Goal: Information Seeking & Learning: Learn about a topic

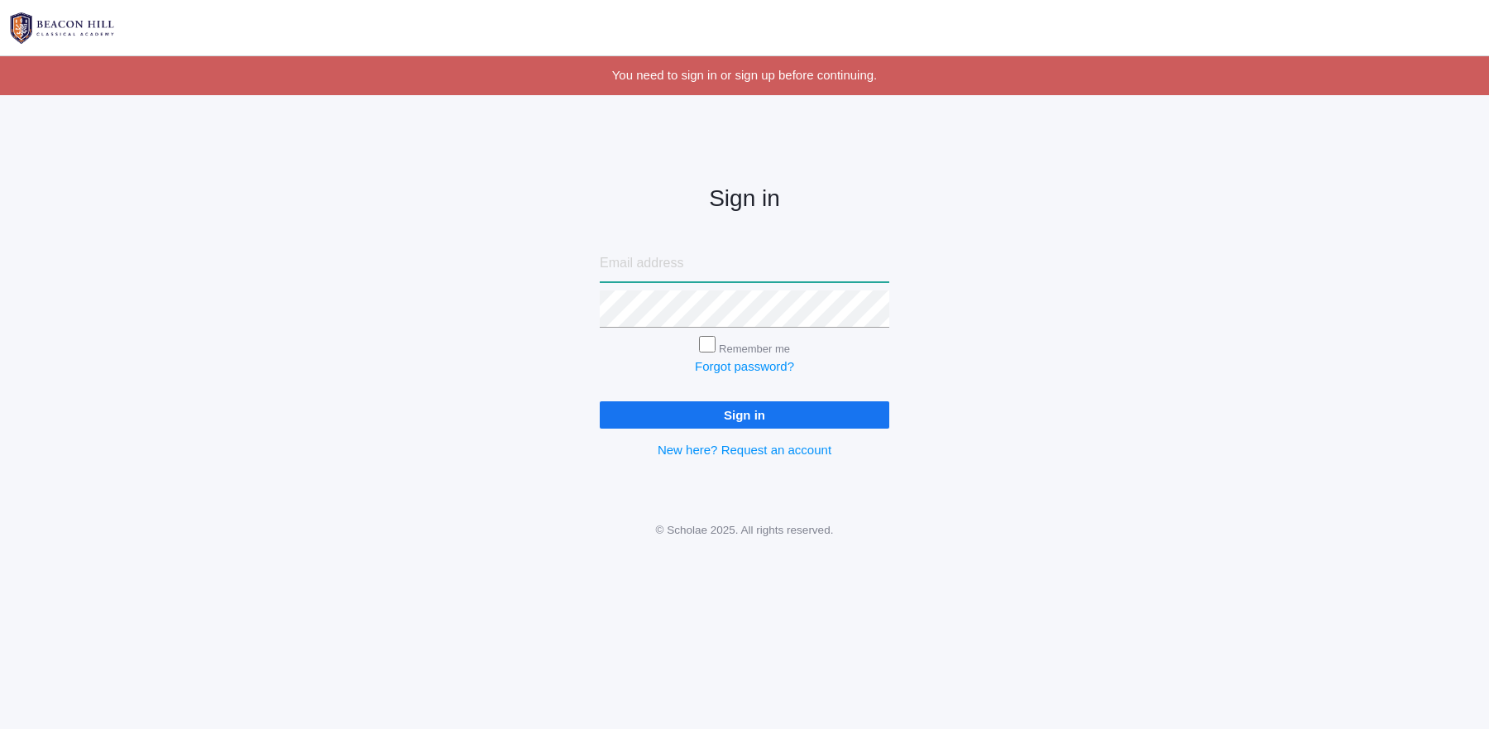
type input "sarahdpurser@outlook.com"
click at [842, 409] on input "Sign in" at bounding box center [744, 414] width 289 height 27
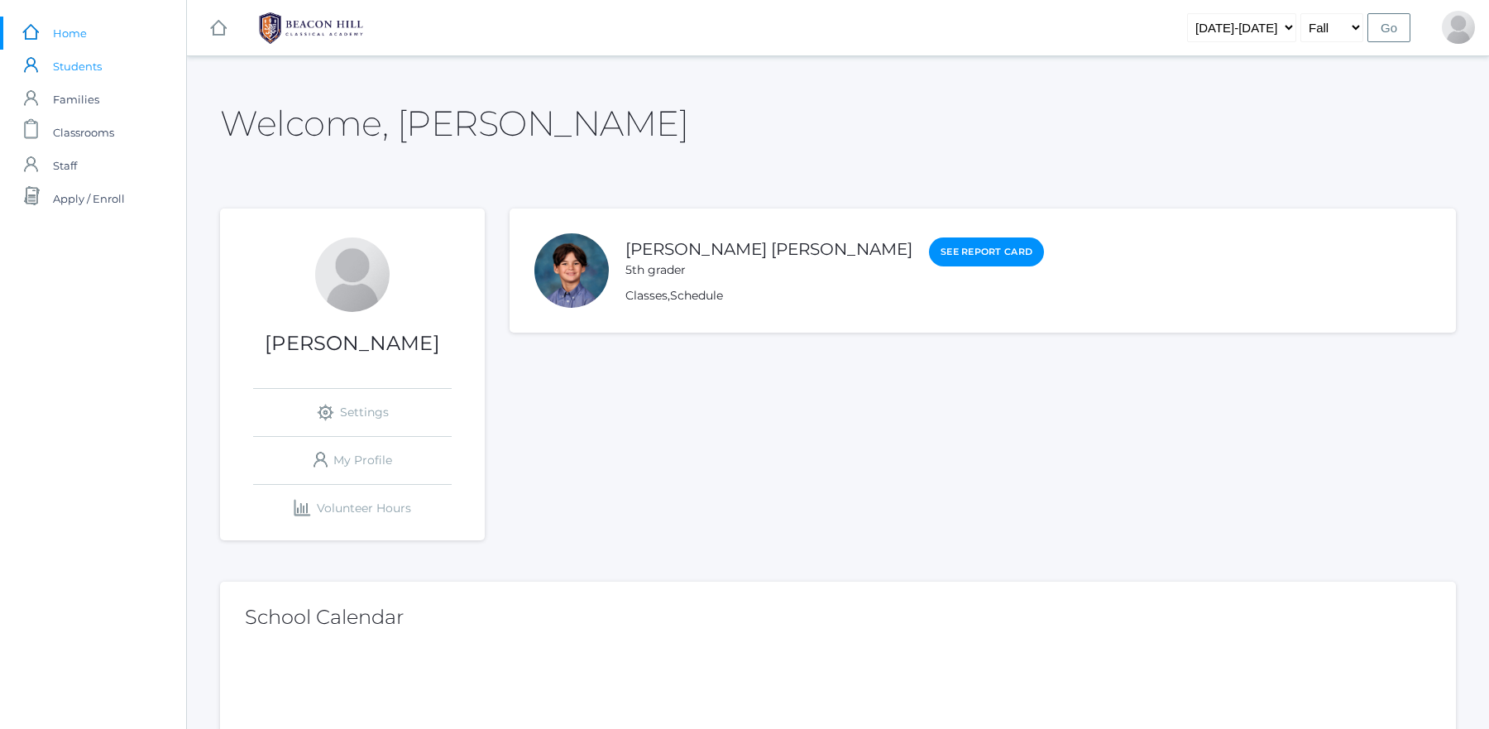
click at [52, 67] on link "icons/user/plain Created with Sketch. Students" at bounding box center [93, 66] width 186 height 33
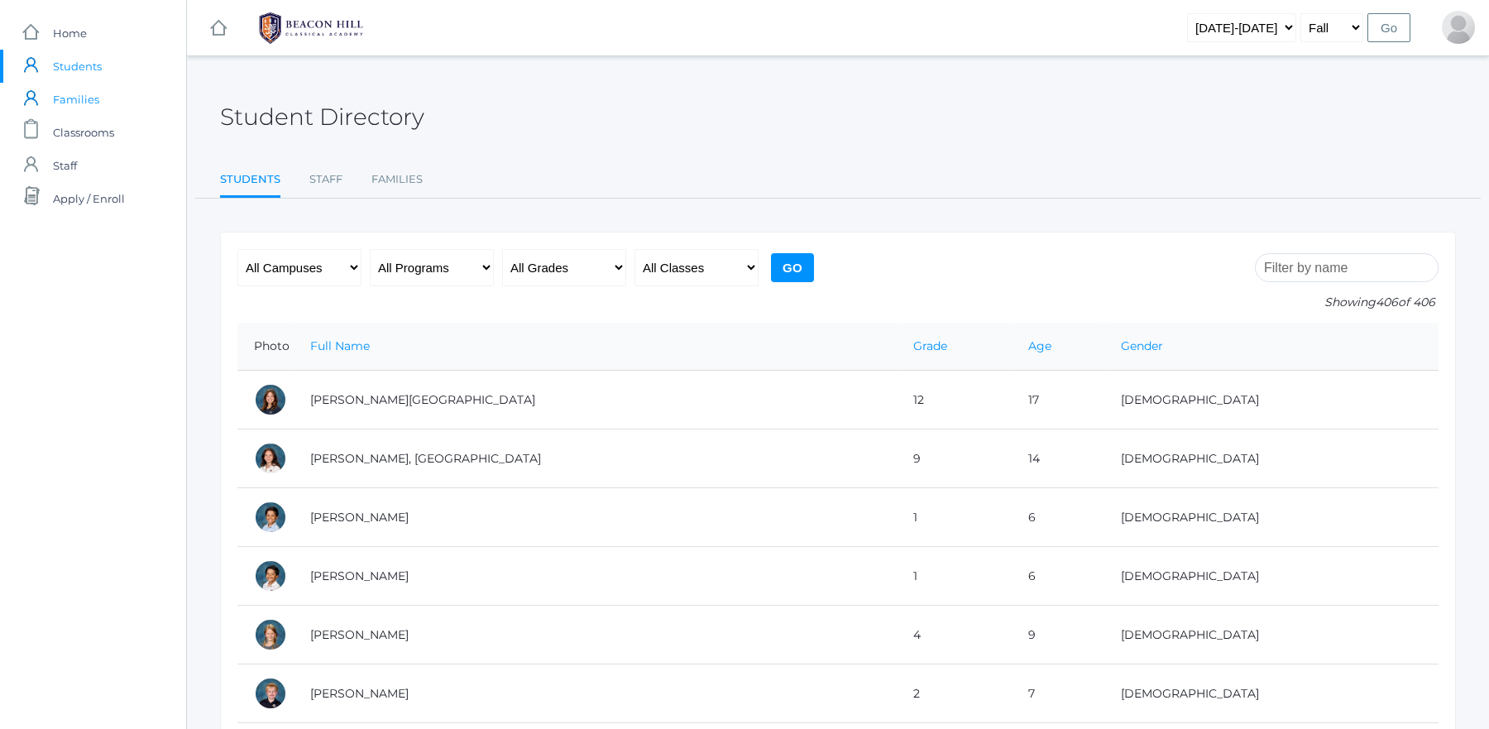
click at [62, 97] on span "Families" at bounding box center [76, 99] width 46 height 33
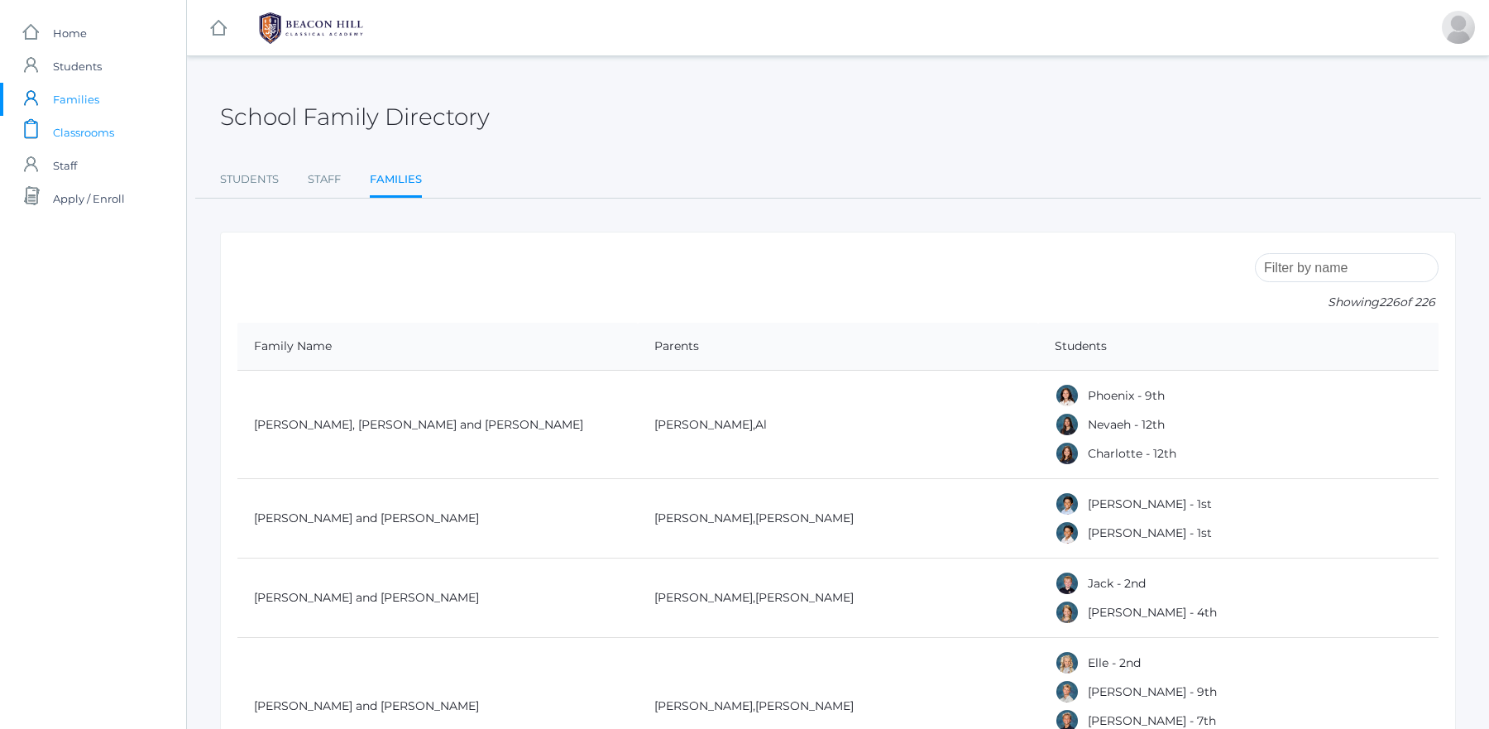
click at [67, 126] on span "Classrooms" at bounding box center [83, 132] width 61 height 33
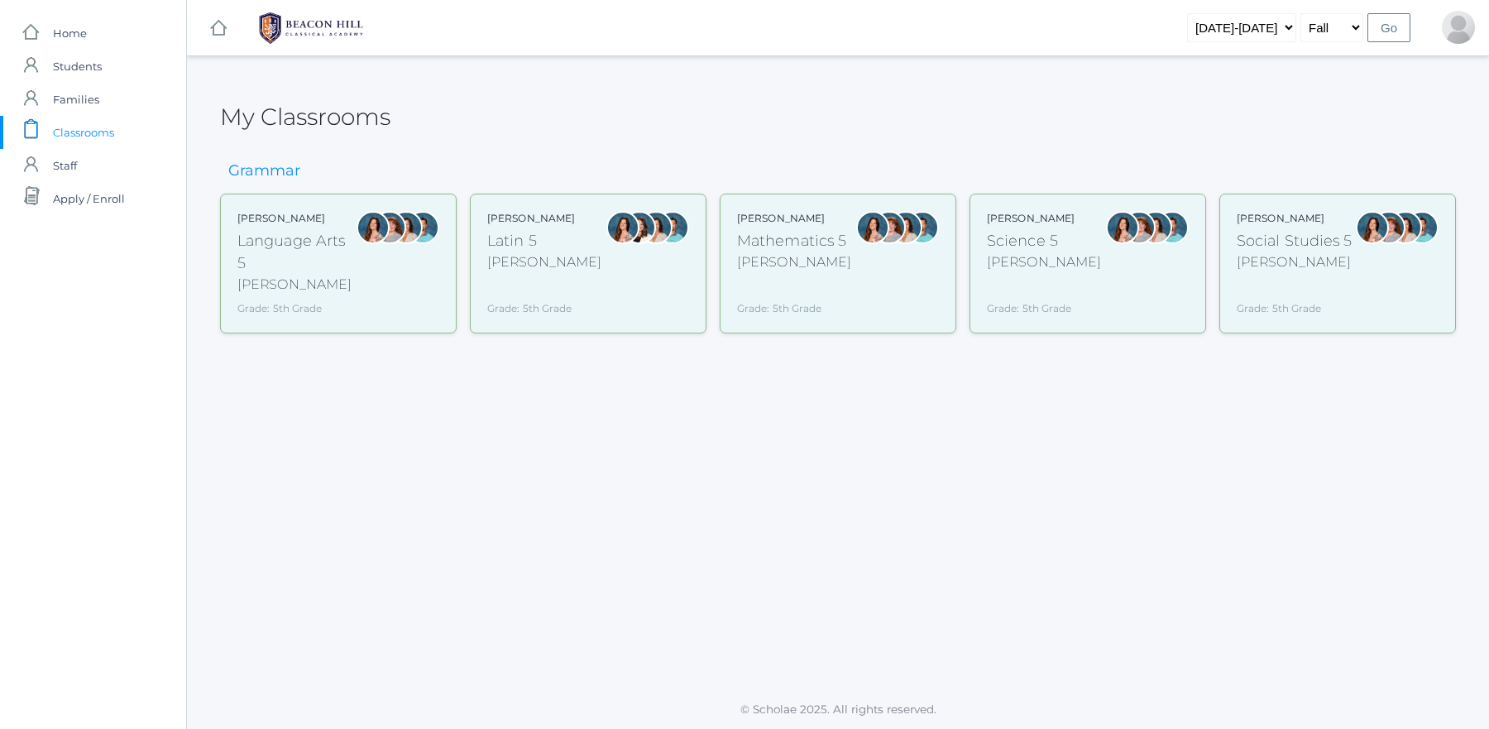
click at [308, 251] on div "Language Arts 5" at bounding box center [296, 252] width 119 height 45
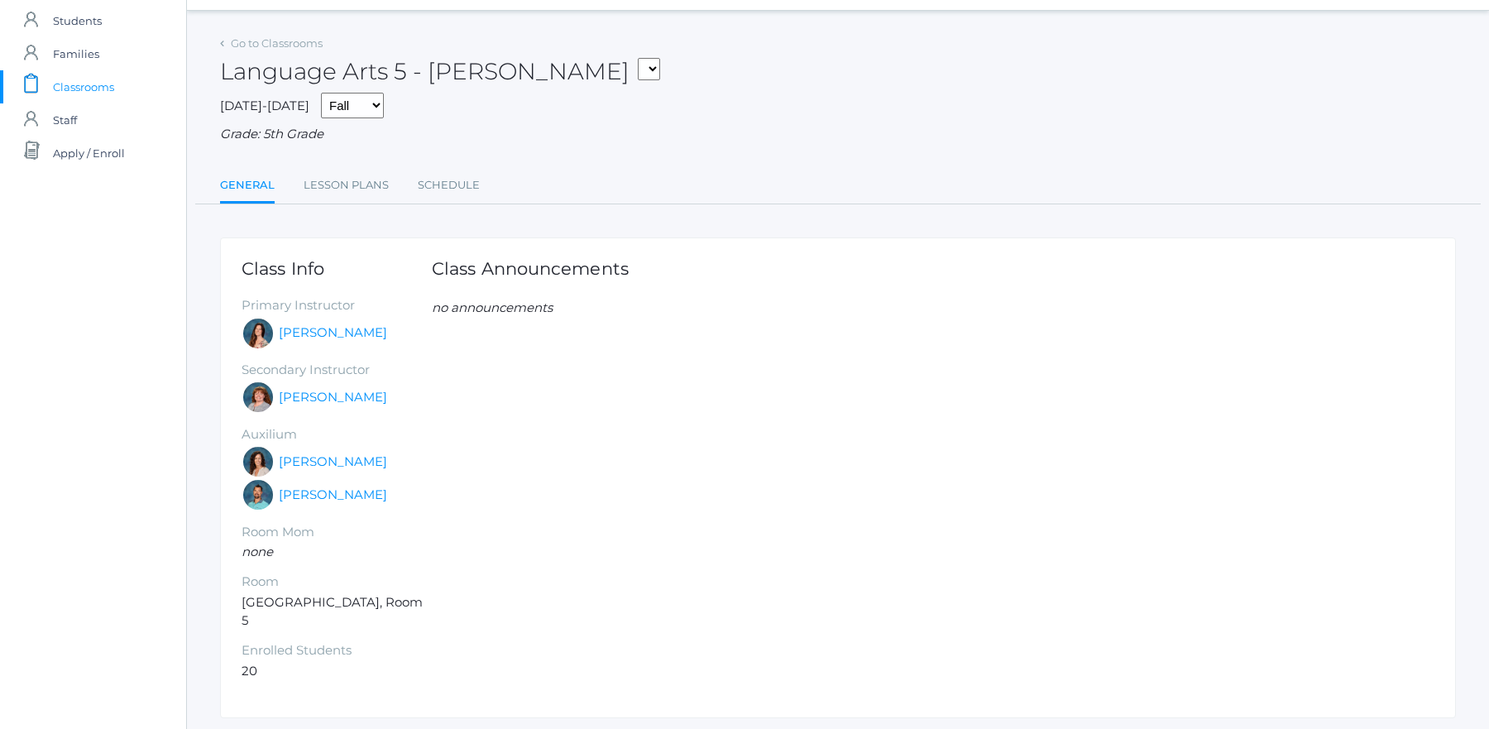
scroll to position [46, 0]
click at [326, 192] on link "Lesson Plans" at bounding box center [346, 184] width 85 height 33
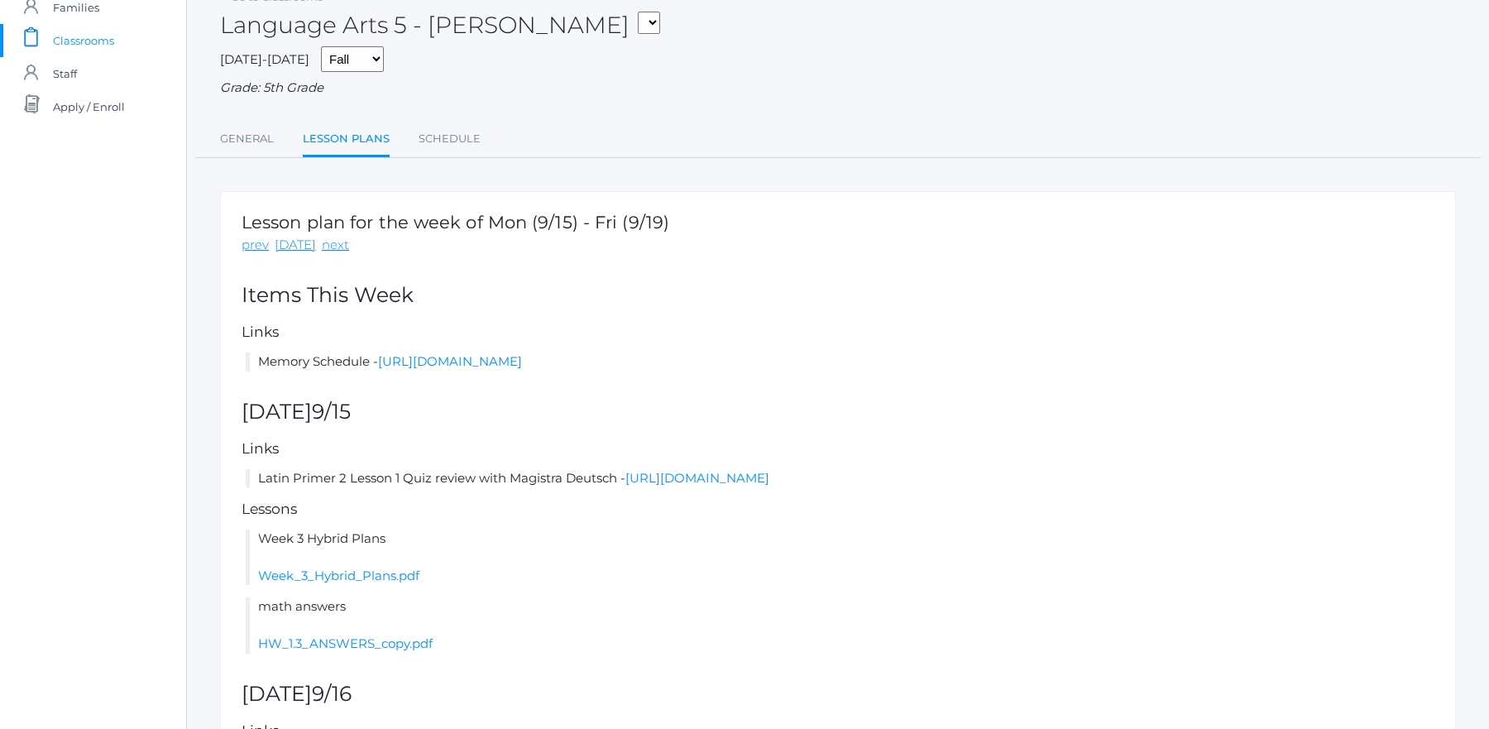
scroll to position [101, 0]
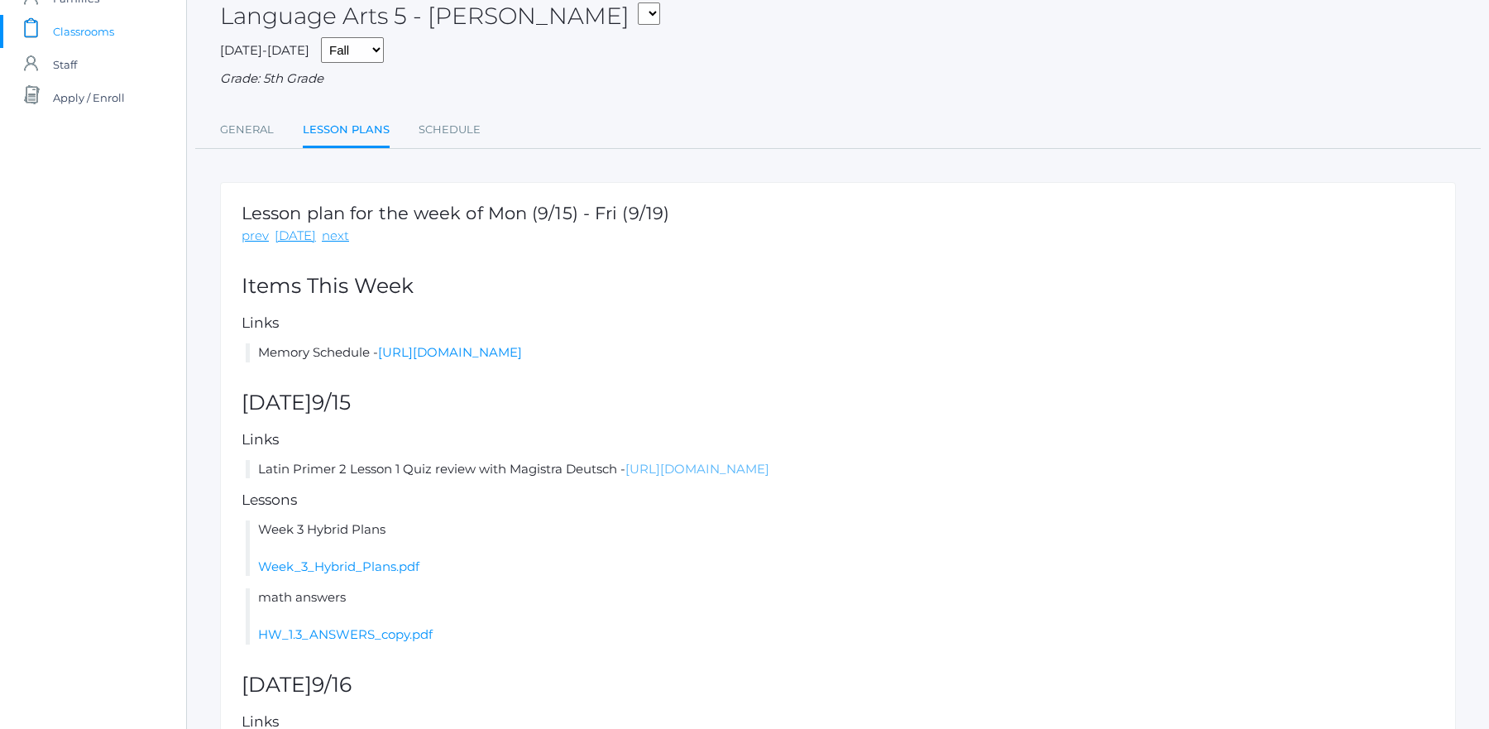
click at [667, 462] on link "https://drive.google.com/file/d/1LjV7SGijFhw_-a4ViK_fshzrStqsSPKL/view?usp=shar…" at bounding box center [697, 469] width 144 height 16
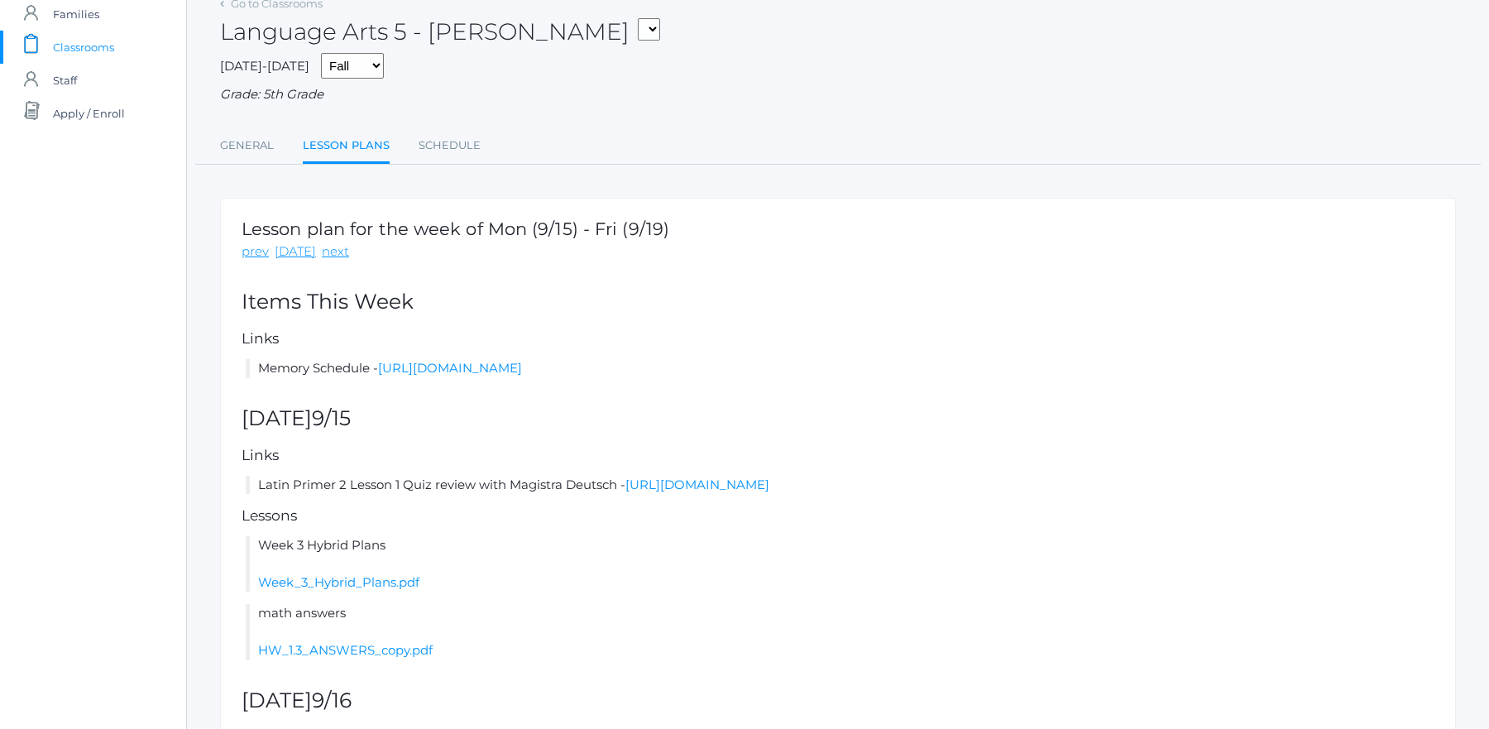
scroll to position [83, 0]
click at [241, 150] on link "General" at bounding box center [247, 148] width 54 height 33
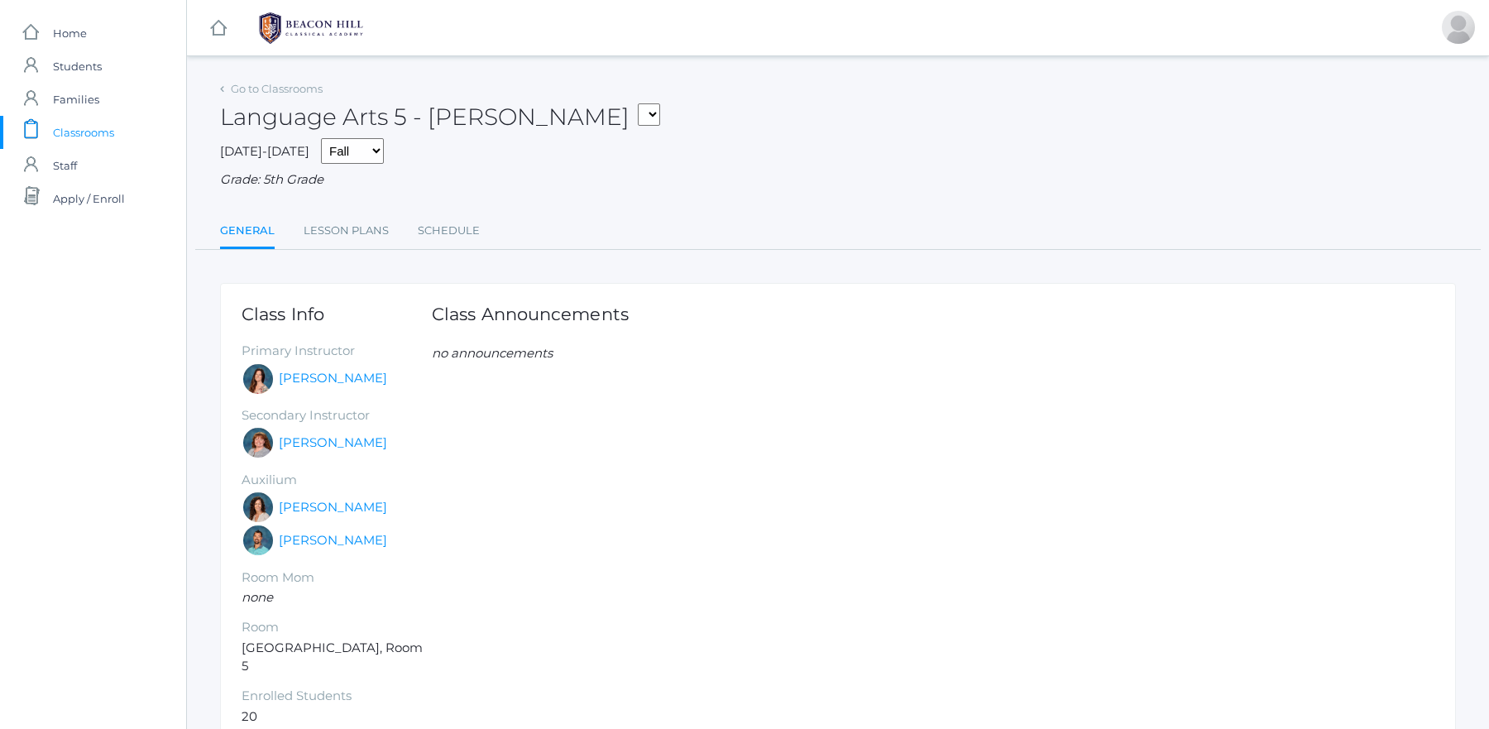
click at [62, 136] on span "Classrooms" at bounding box center [83, 132] width 61 height 33
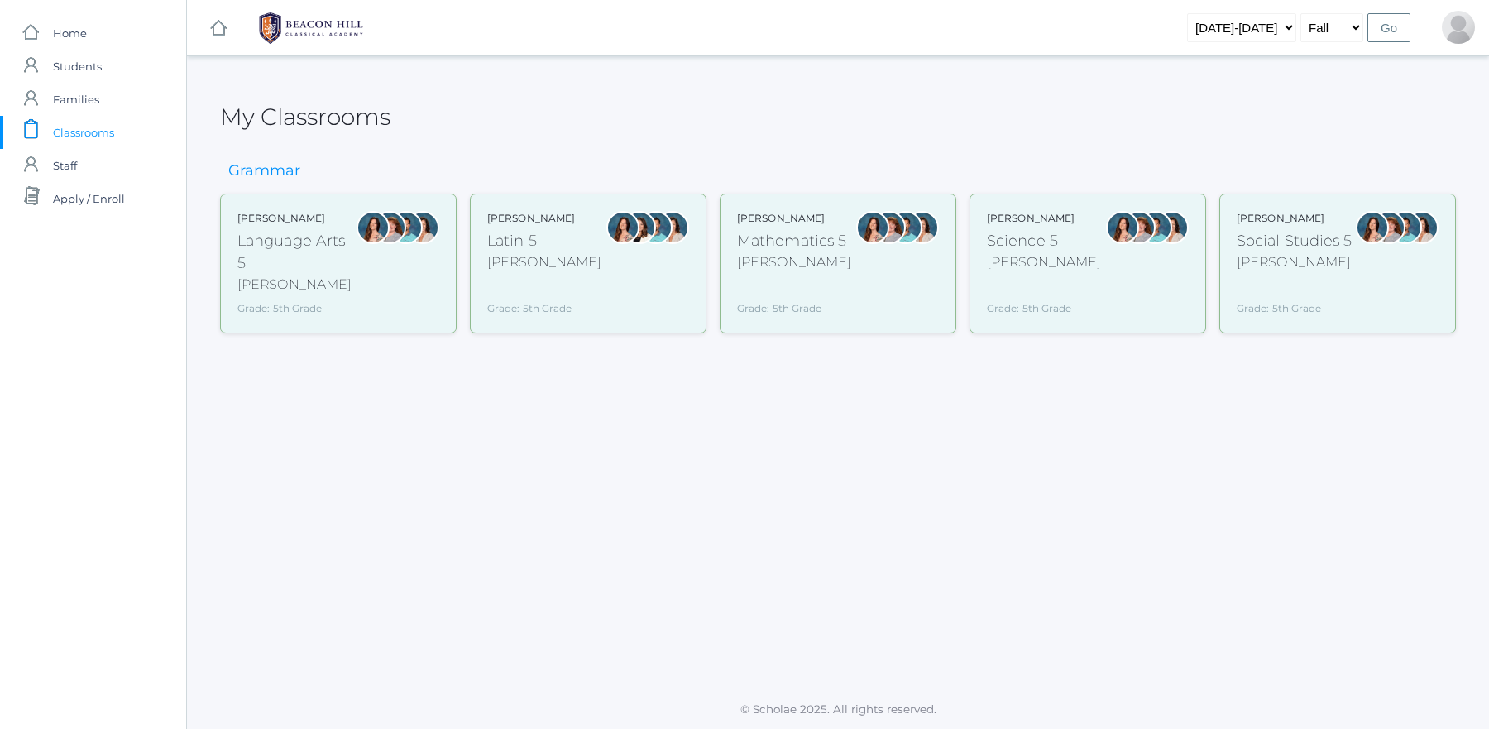
click at [639, 277] on div at bounding box center [639, 263] width 33 height 105
click at [818, 305] on div "Grade: 5th Grade" at bounding box center [794, 297] width 114 height 37
click at [1038, 282] on div "Grade: 5th Grade" at bounding box center [1044, 297] width 114 height 37
click at [1280, 269] on div "[PERSON_NAME]" at bounding box center [1295, 262] width 116 height 20
click at [369, 266] on div at bounding box center [372, 263] width 33 height 105
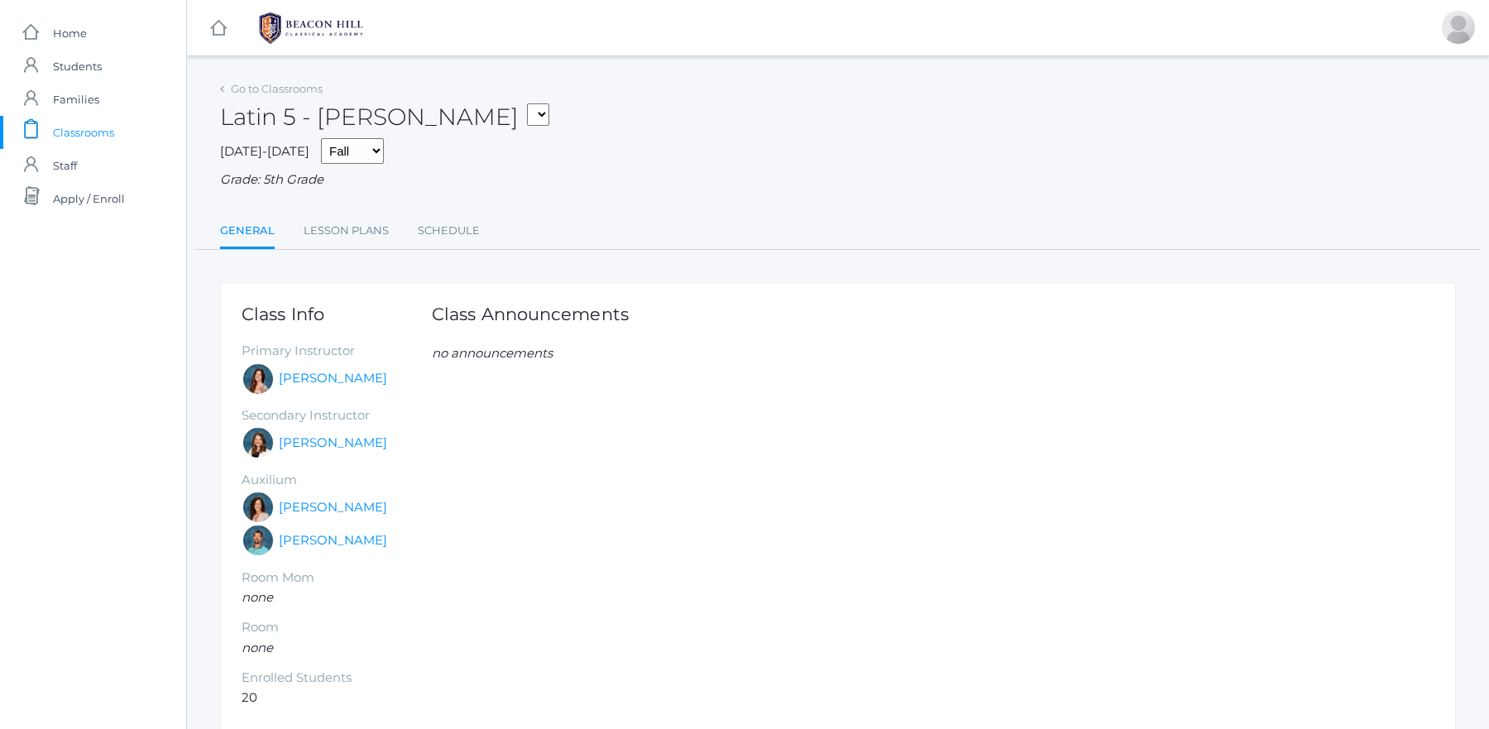
scroll to position [74, 0]
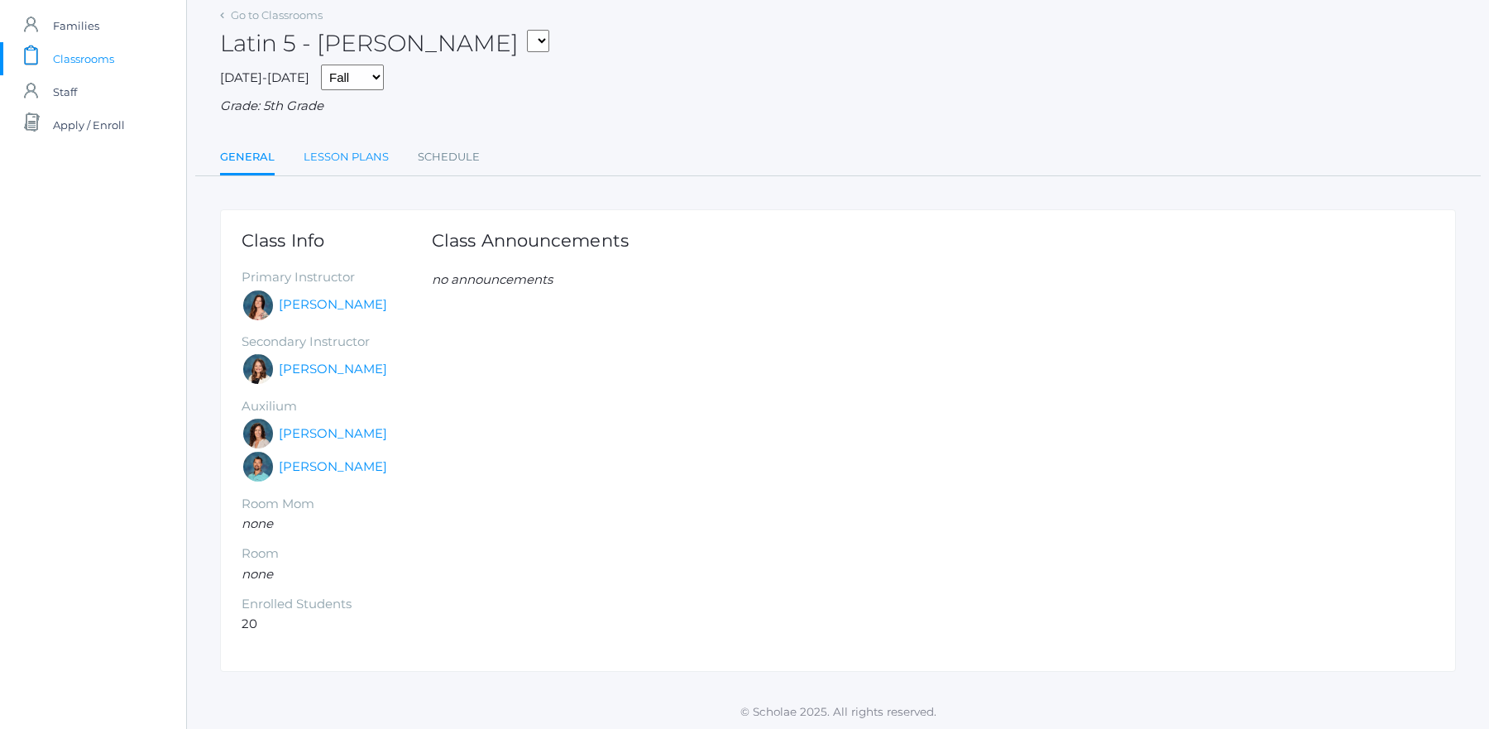
click at [332, 153] on link "Lesson Plans" at bounding box center [346, 157] width 85 height 33
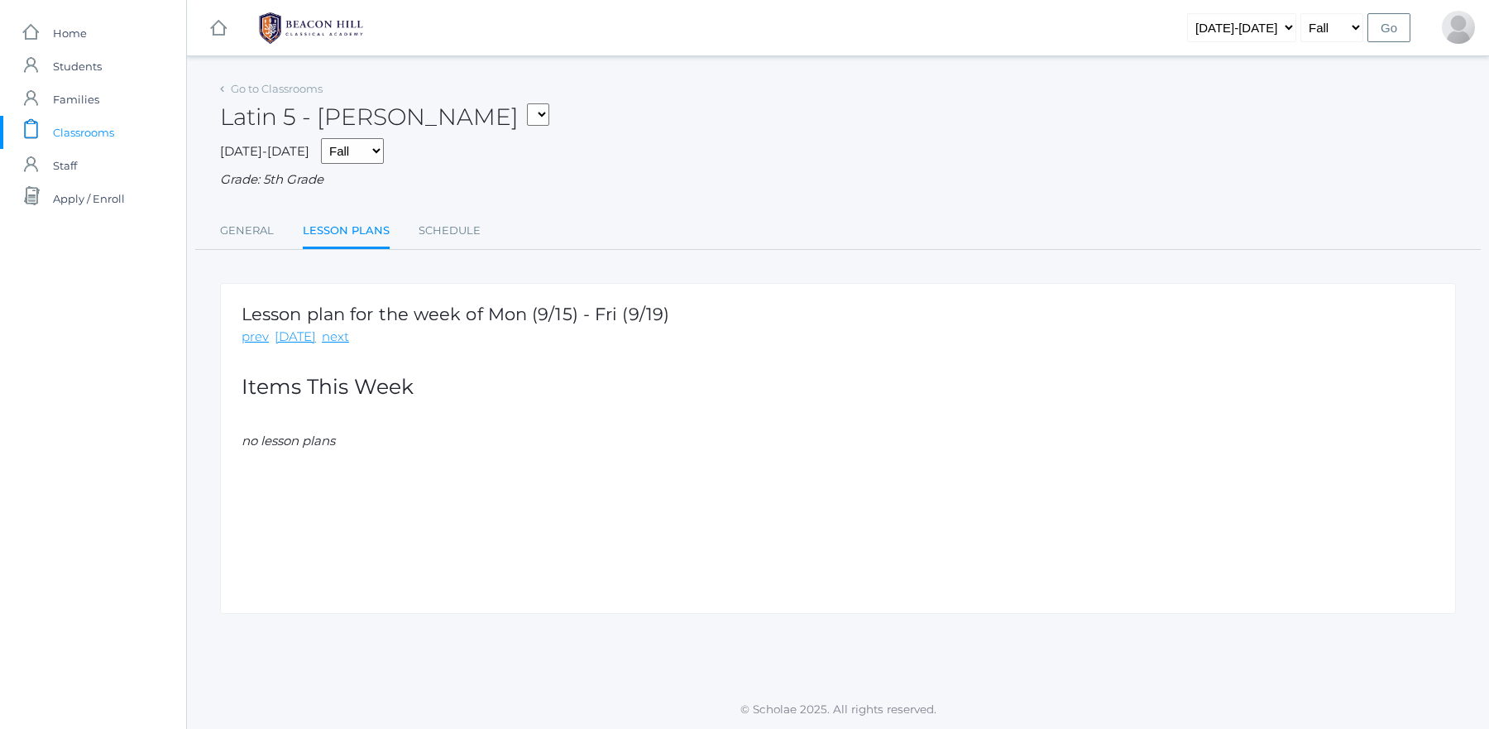
scroll to position [74, 0]
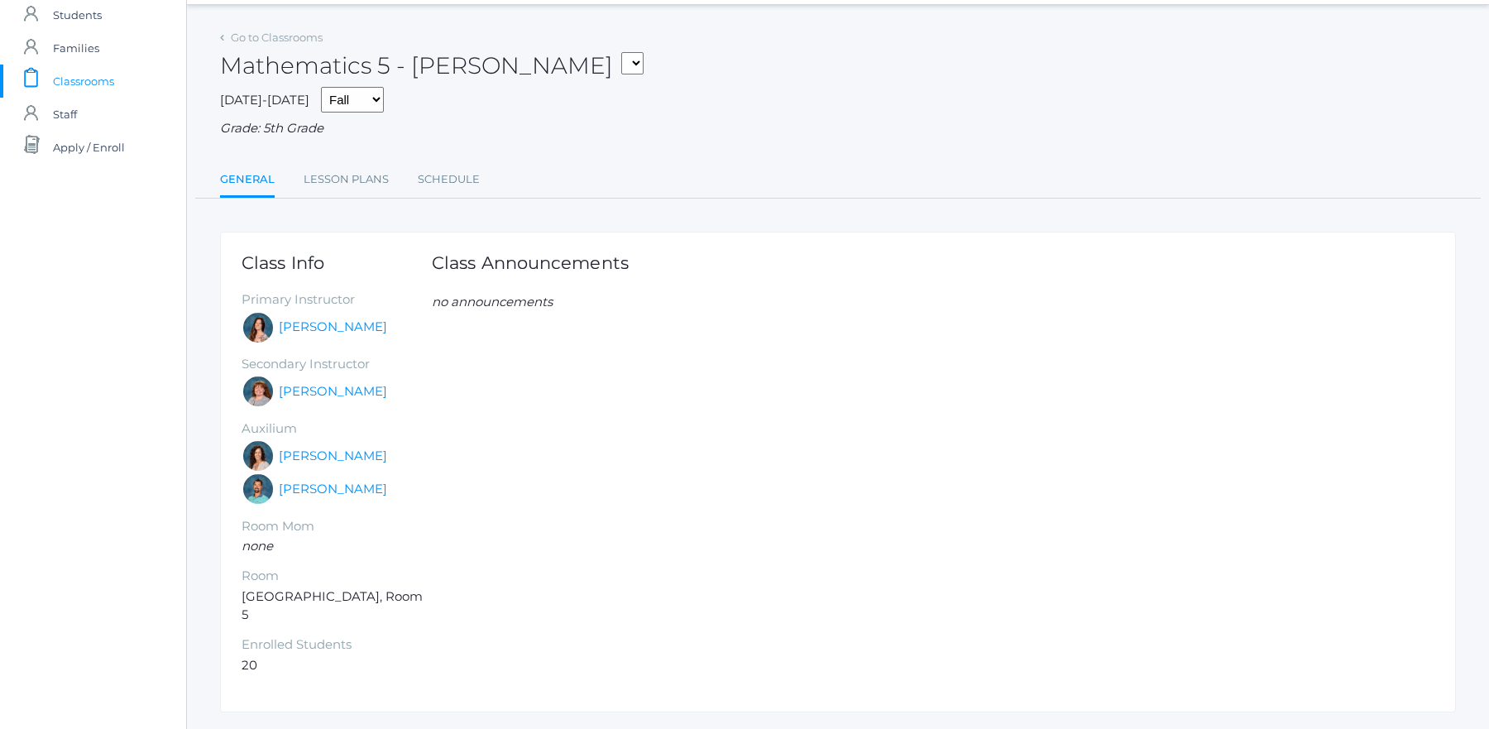
scroll to position [74, 0]
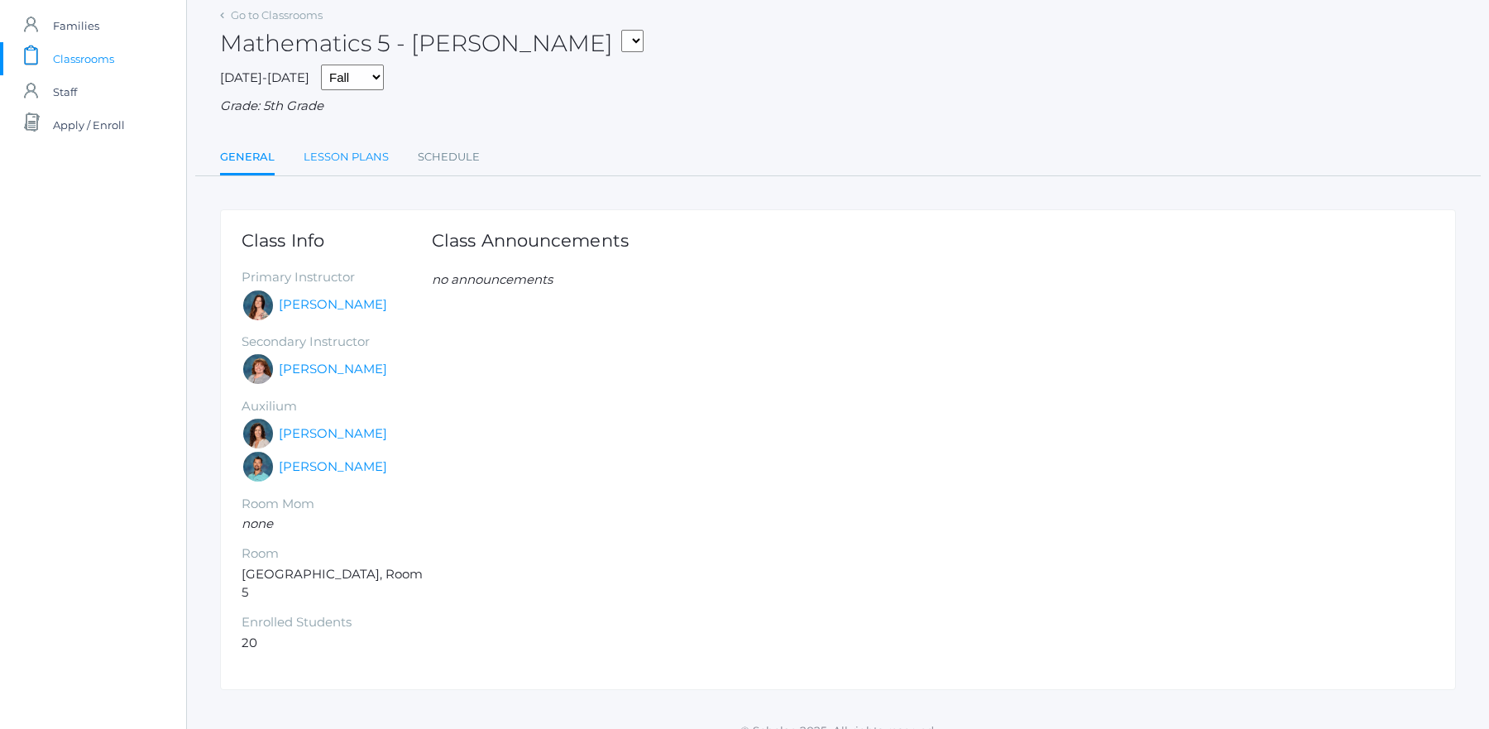
click at [333, 165] on link "Lesson Plans" at bounding box center [346, 157] width 85 height 33
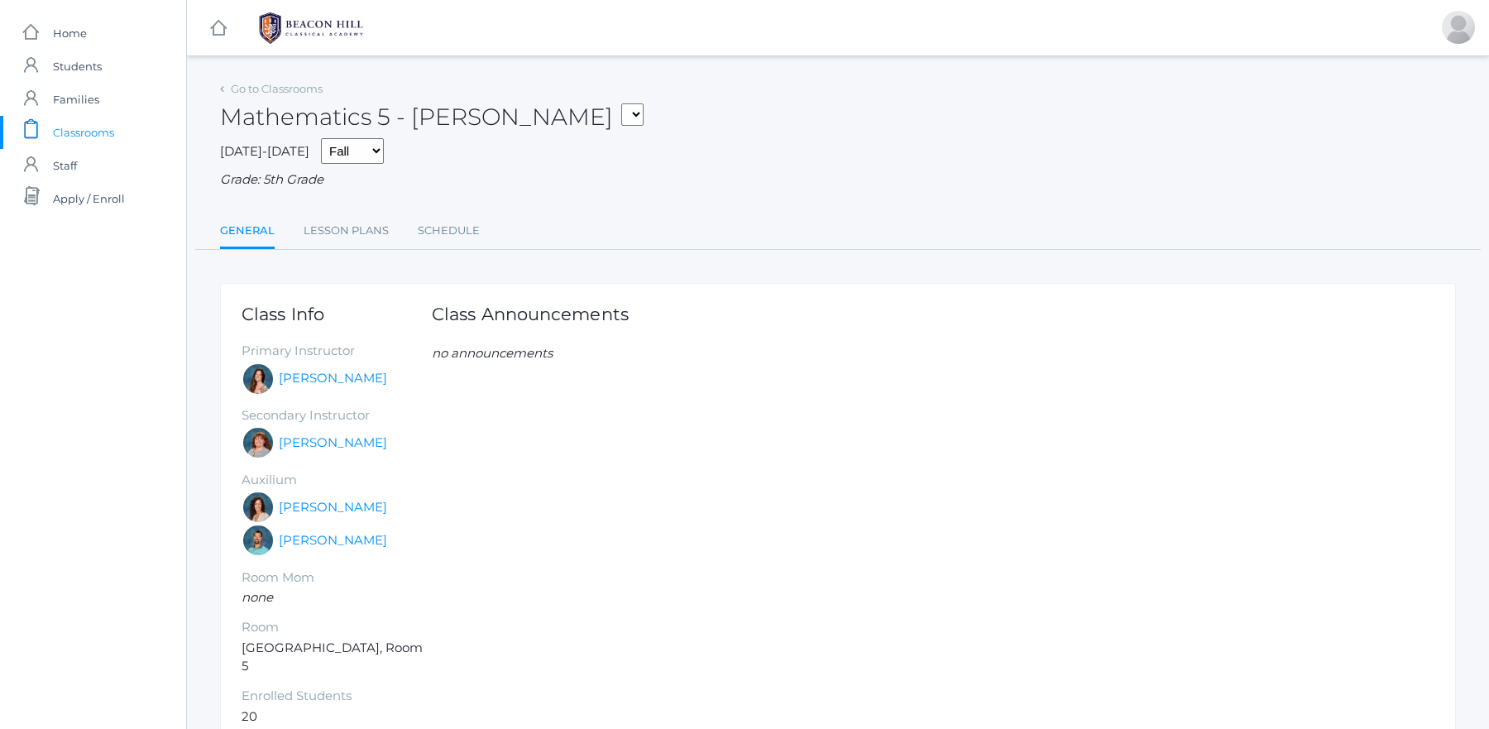
scroll to position [74, 0]
click at [338, 230] on link "Lesson Plans" at bounding box center [346, 230] width 85 height 33
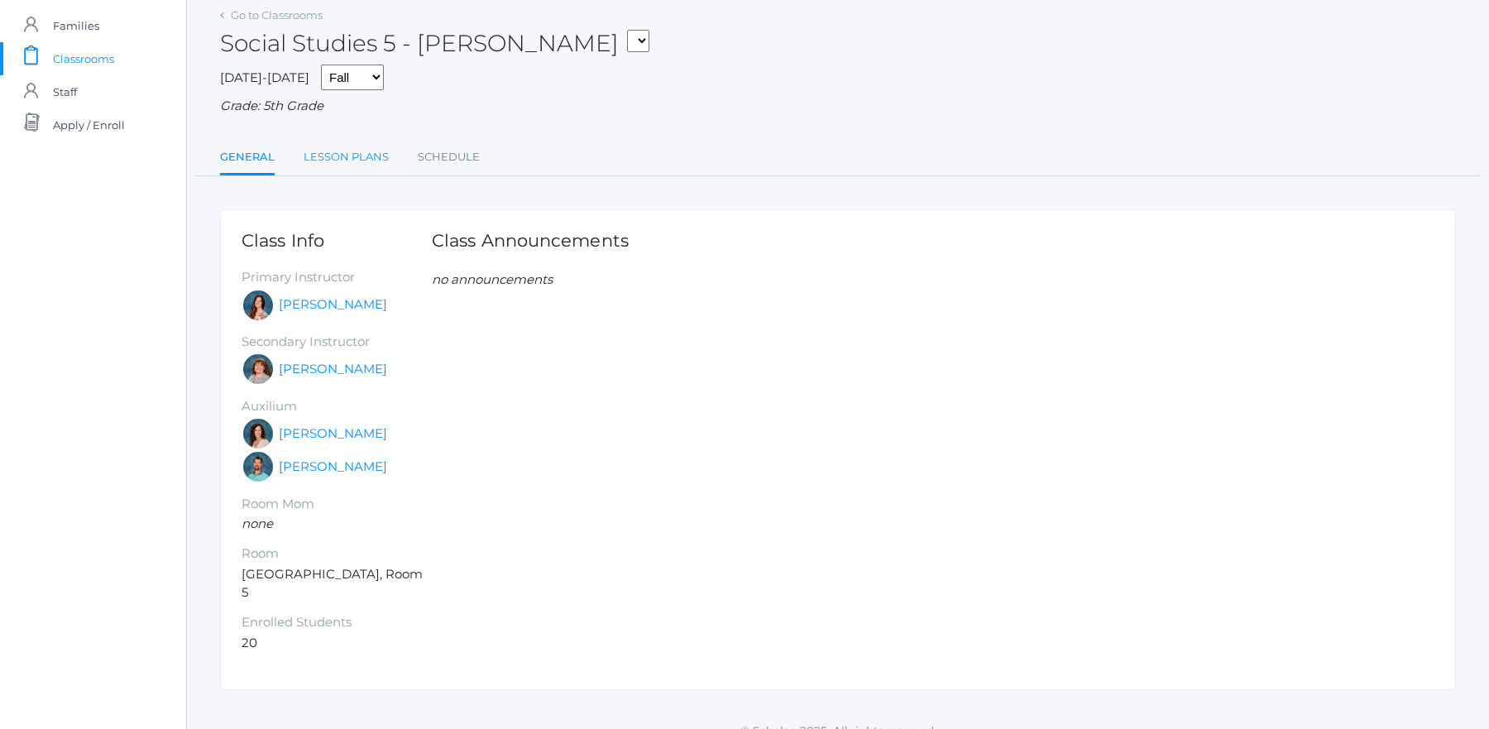
click at [319, 166] on link "Lesson Plans" at bounding box center [346, 157] width 85 height 33
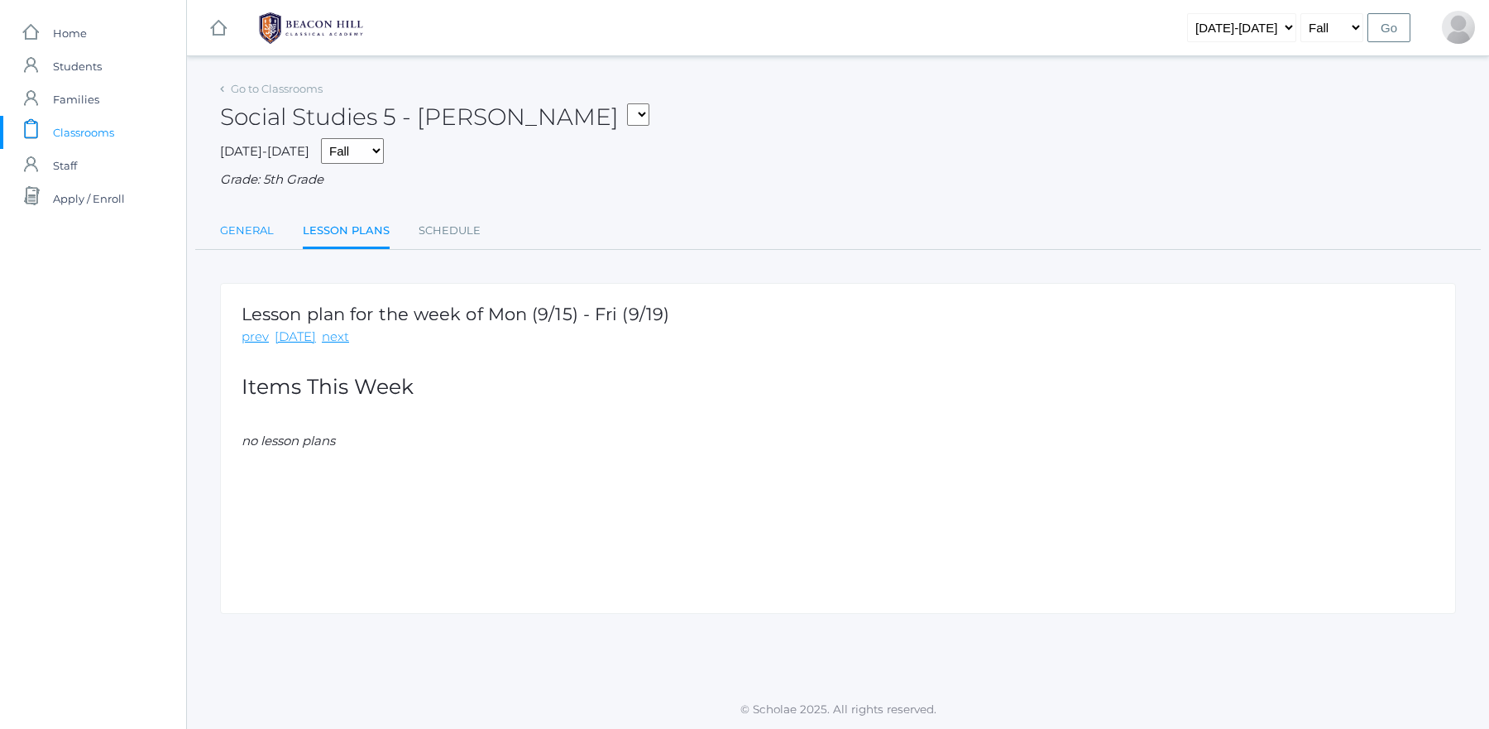
click at [249, 231] on link "General" at bounding box center [247, 230] width 54 height 33
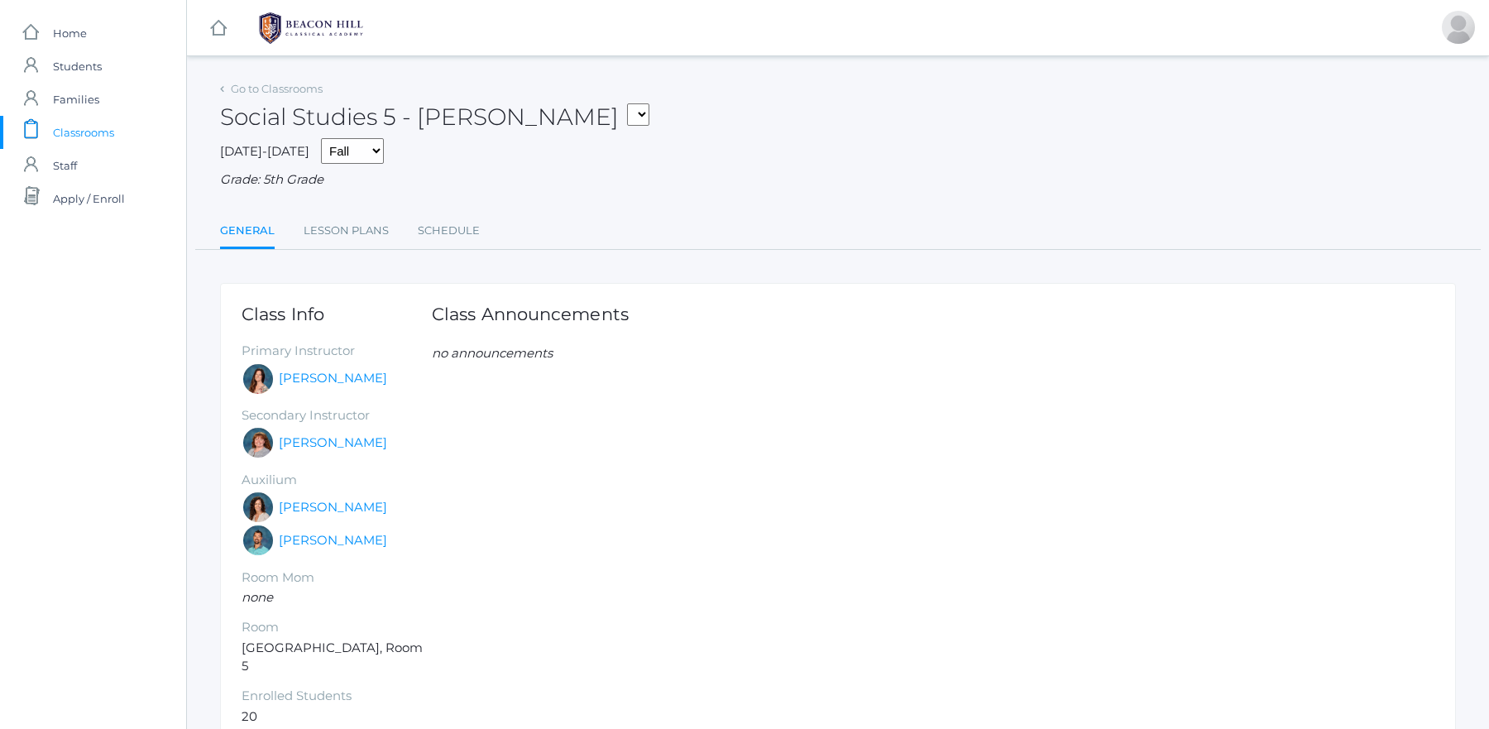
scroll to position [74, 0]
click at [354, 237] on link "Lesson Plans" at bounding box center [346, 230] width 85 height 33
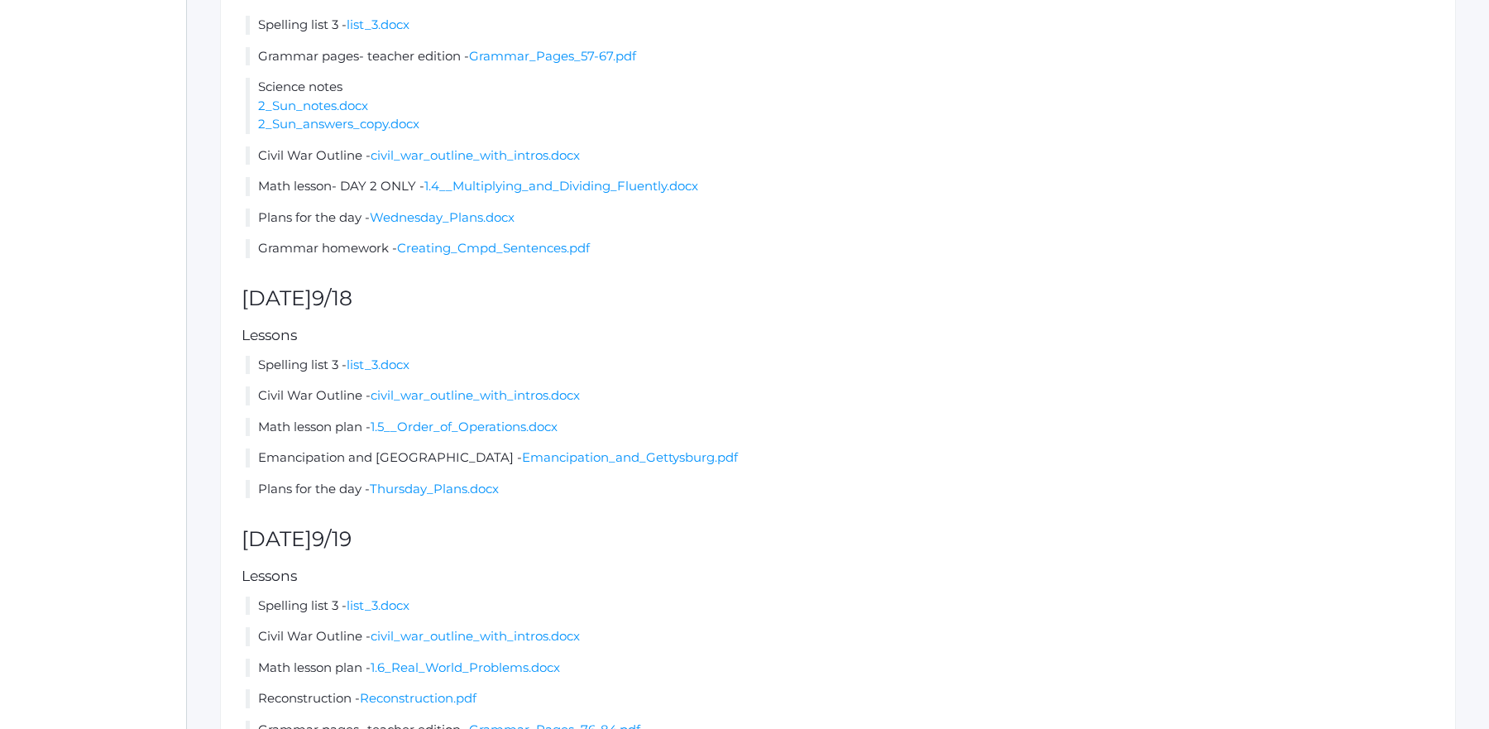
scroll to position [1031, 0]
